Goal: Task Accomplishment & Management: Manage account settings

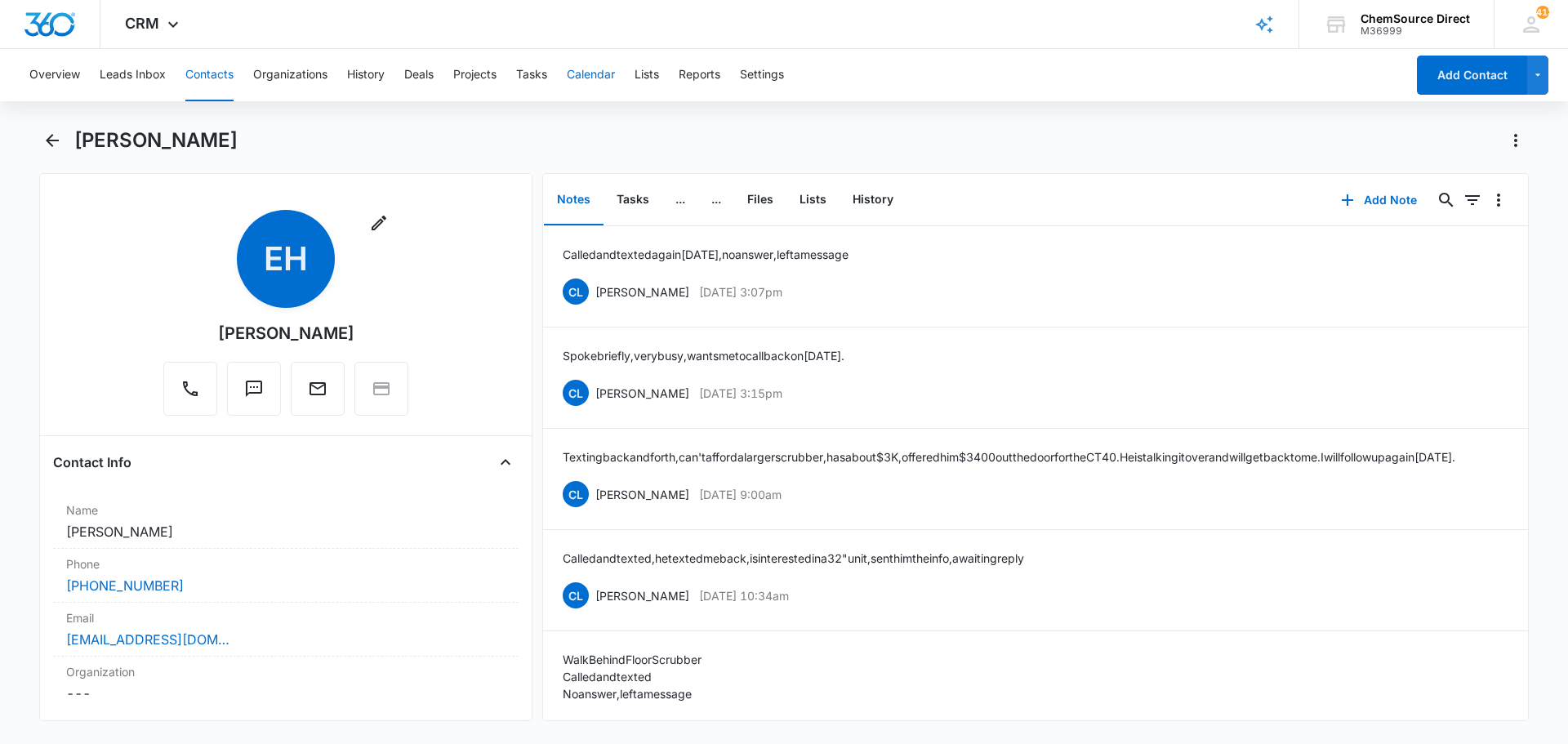
click at [589, 71] on button "Calendar" at bounding box center [590, 75] width 49 height 52
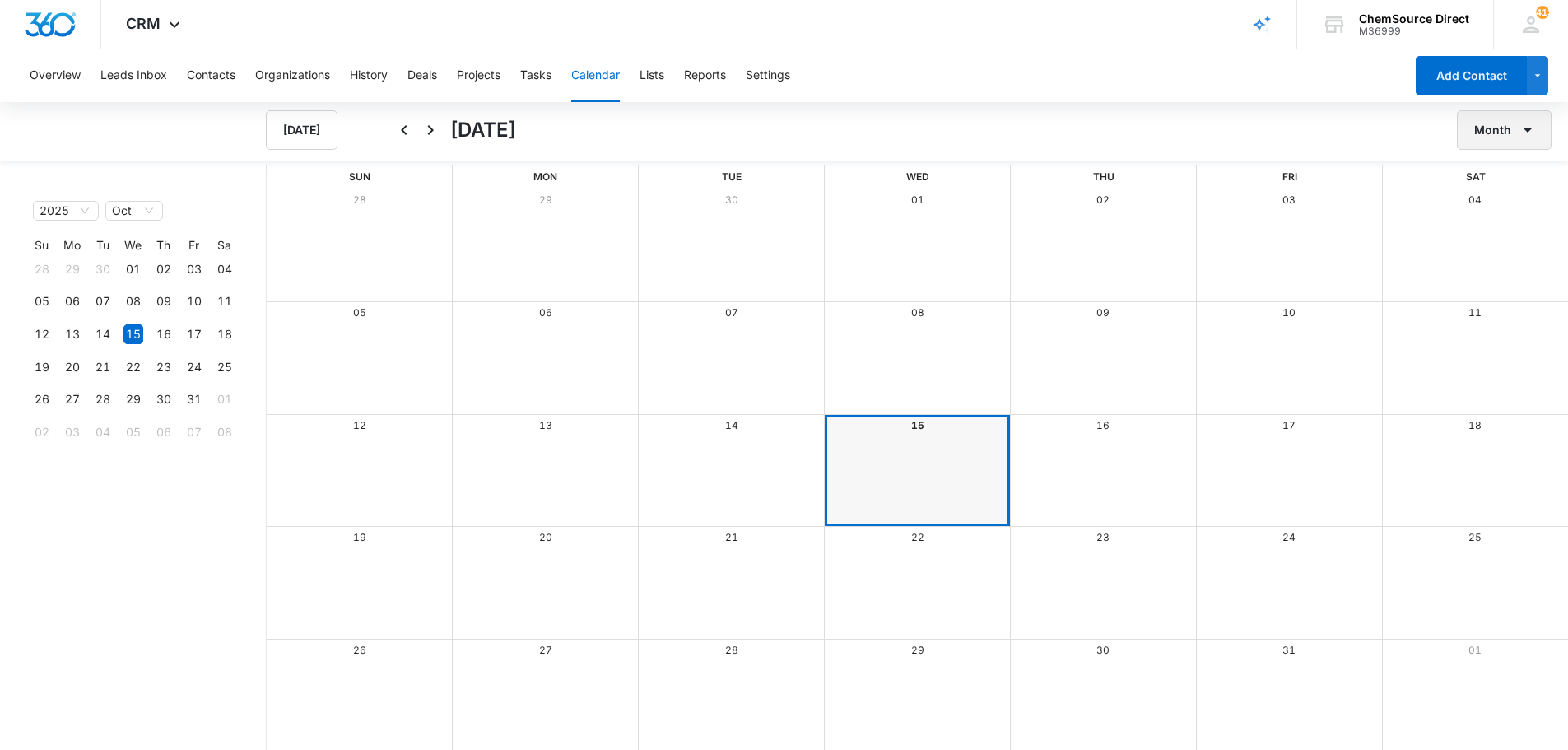
click at [1492, 130] on button "Month" at bounding box center [1504, 130] width 94 height 39
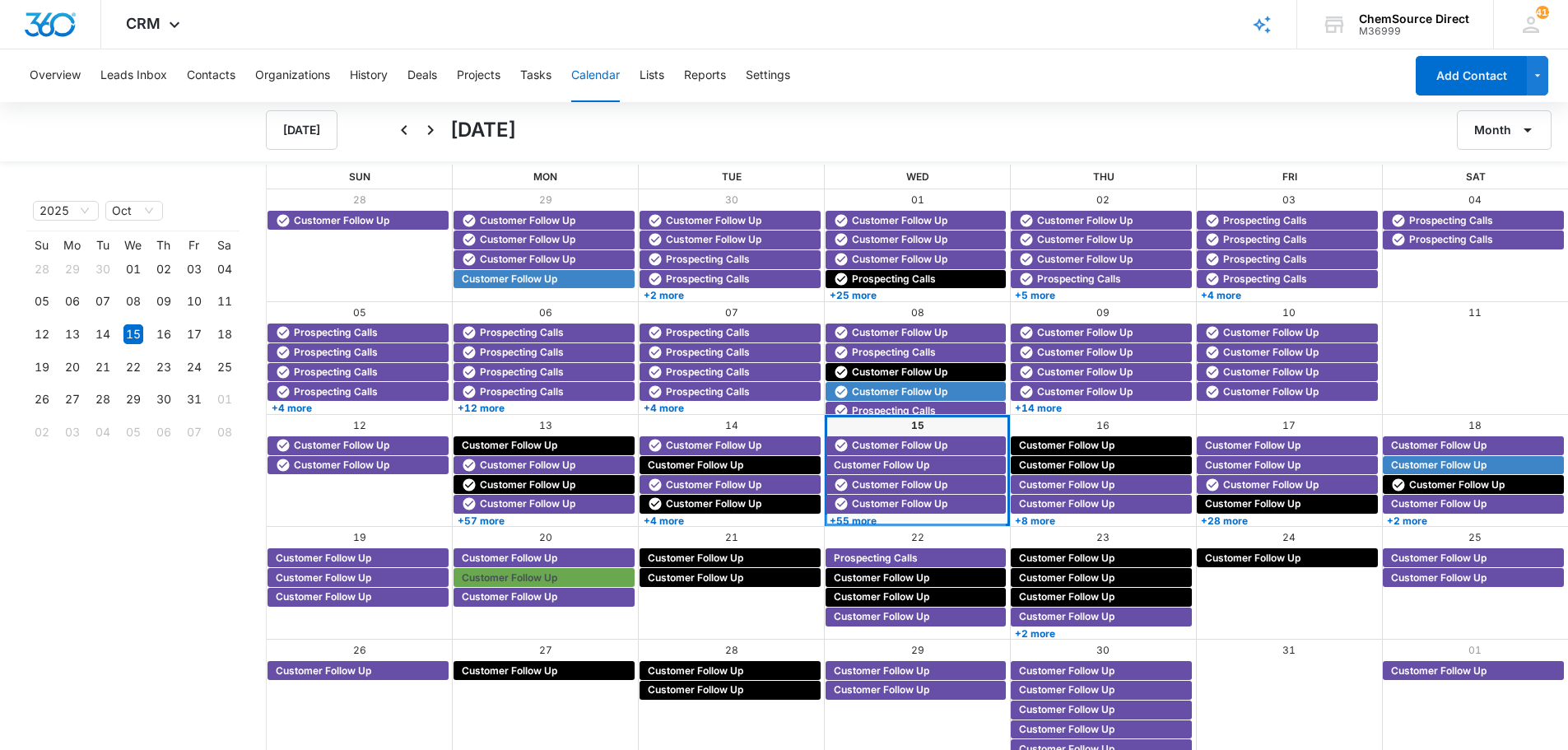
click at [1494, 204] on div "04" at bounding box center [1475, 200] width 186 height 21
click at [1494, 135] on button "Month" at bounding box center [1504, 130] width 94 height 39
click at [1500, 205] on div "Week" at bounding box center [1500, 207] width 43 height 12
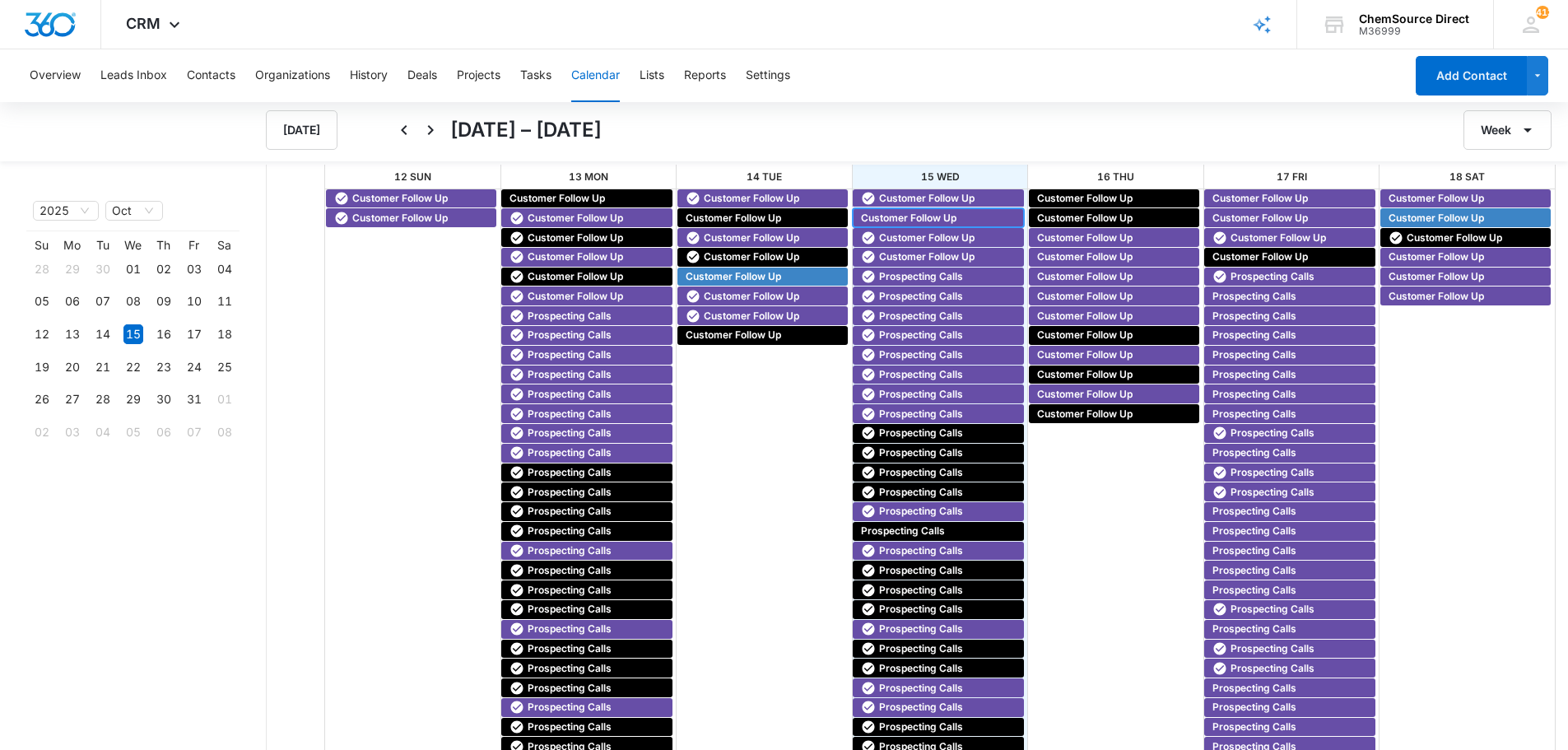
click at [880, 211] on span "Customer Follow Up" at bounding box center [908, 218] width 95 height 15
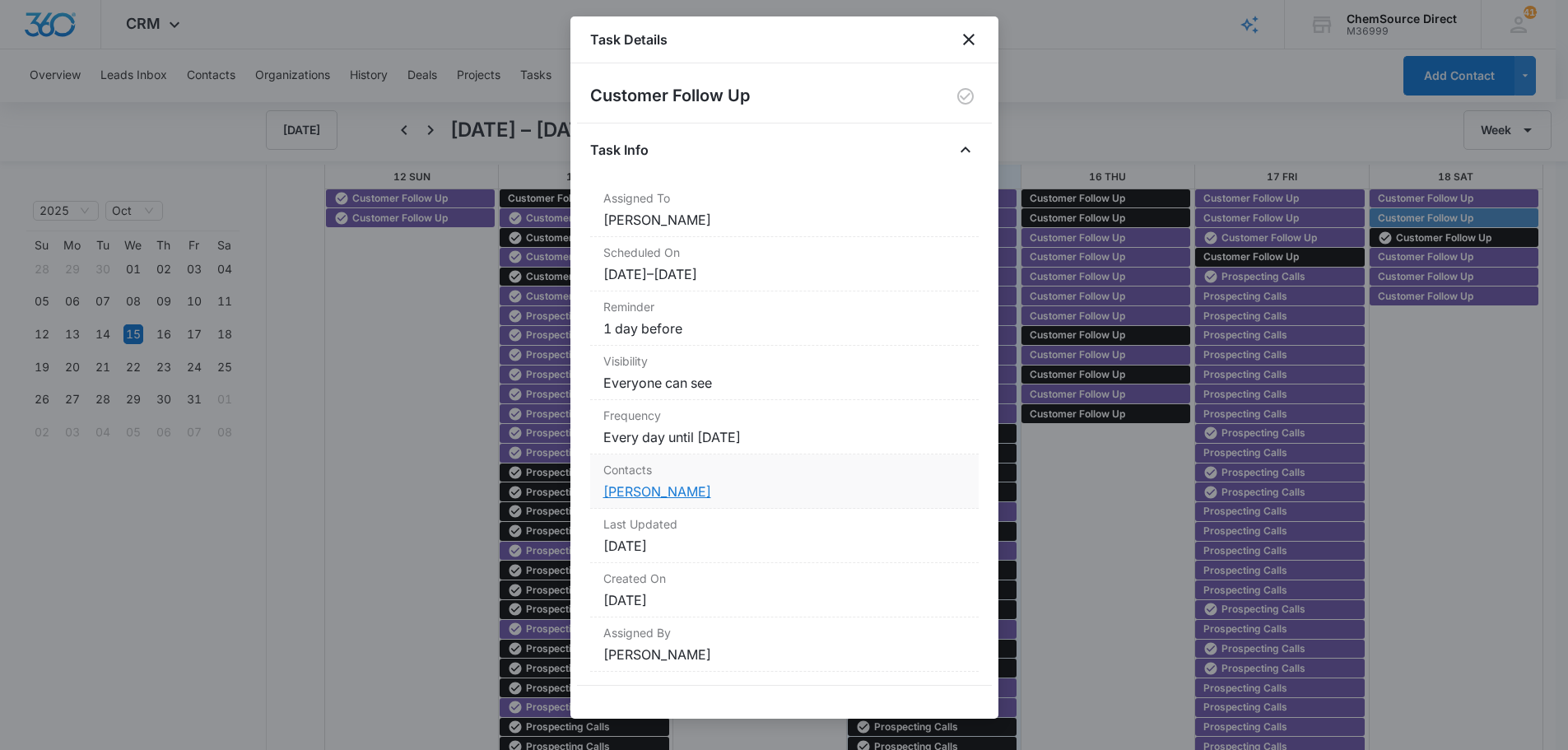
click at [640, 487] on link "[PERSON_NAME]" at bounding box center [656, 491] width 108 height 17
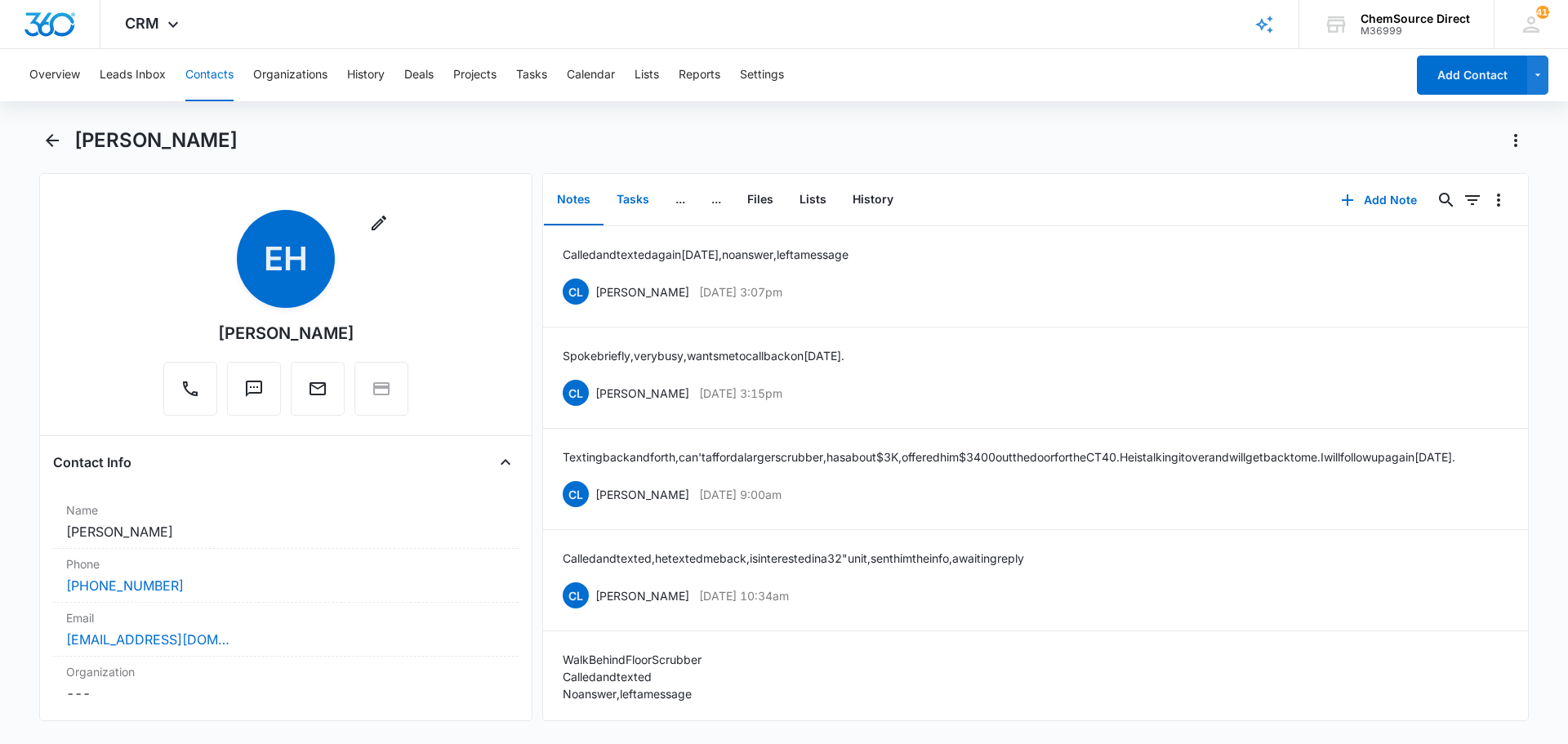
click at [627, 198] on button "Tasks" at bounding box center [633, 199] width 59 height 50
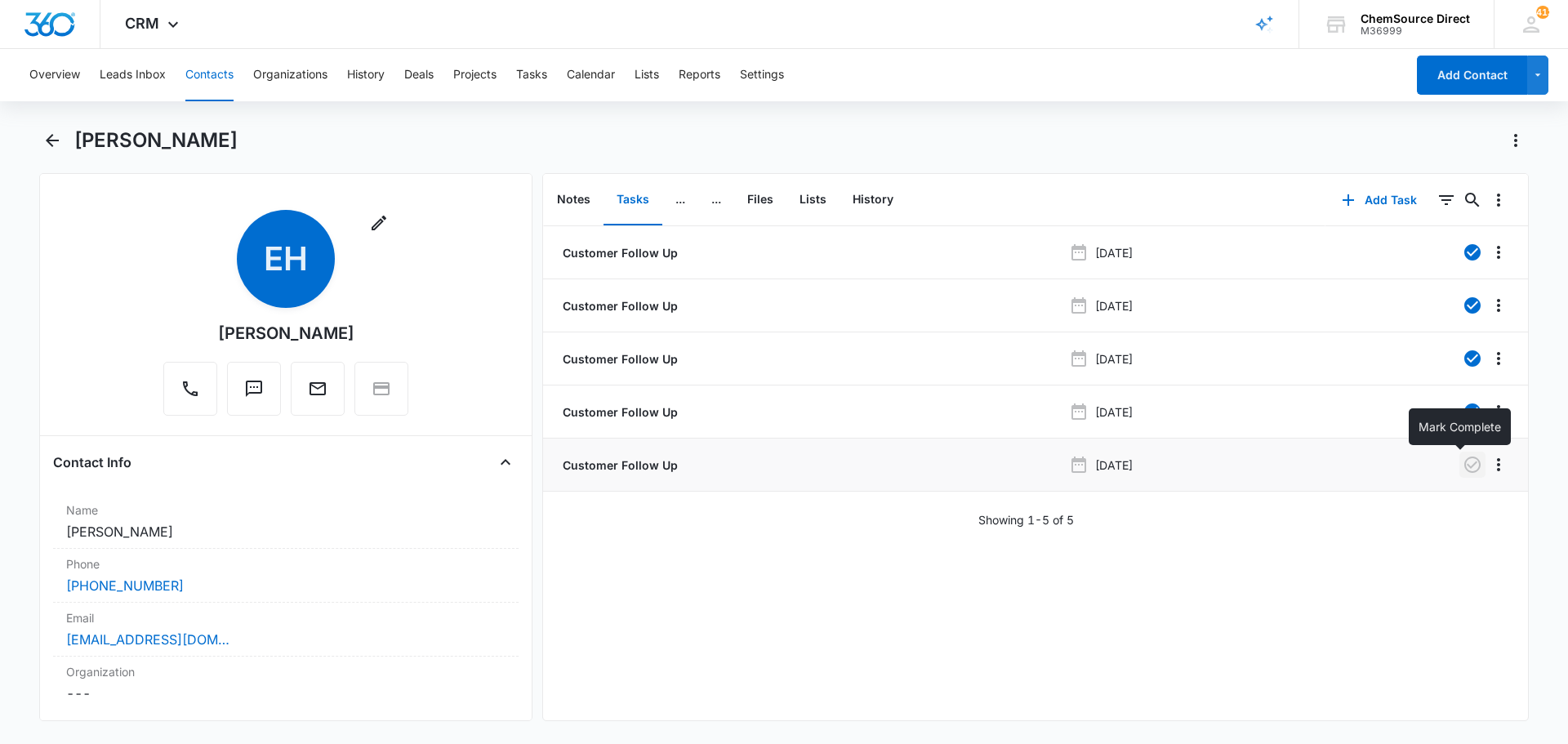
click at [1463, 462] on icon "button" at bounding box center [1473, 465] width 19 height 19
click at [583, 71] on button "Calendar" at bounding box center [590, 75] width 49 height 52
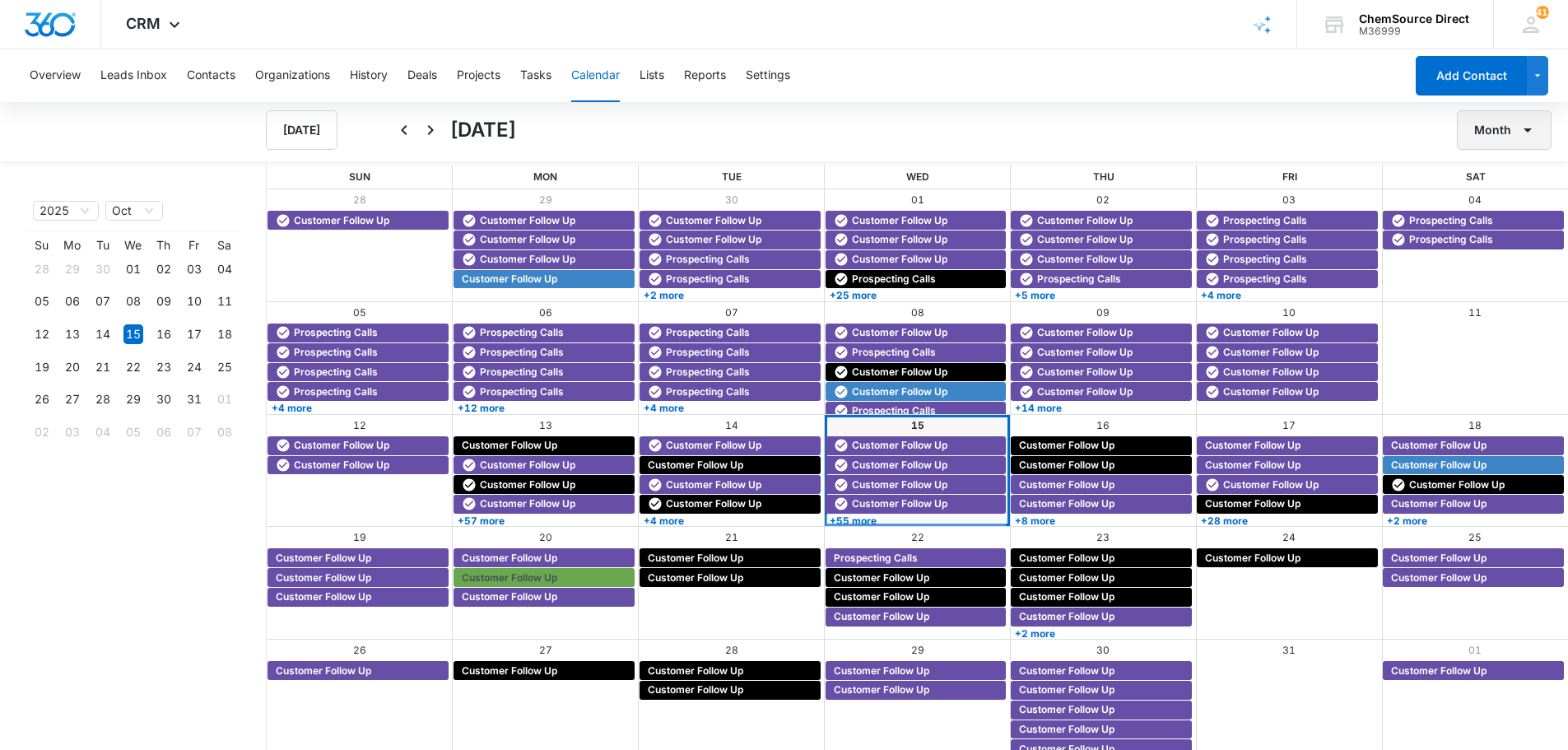
click at [1502, 130] on button "Month" at bounding box center [1504, 130] width 94 height 39
click at [1506, 207] on div "Week" at bounding box center [1500, 207] width 43 height 12
